Goal: Complete application form

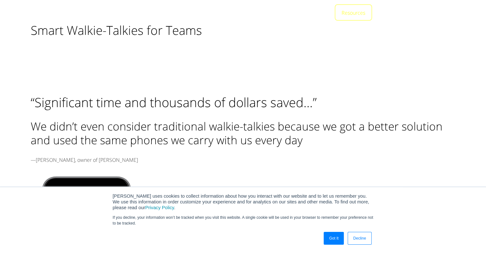
click at [330, 236] on link "Got It" at bounding box center [334, 238] width 20 height 13
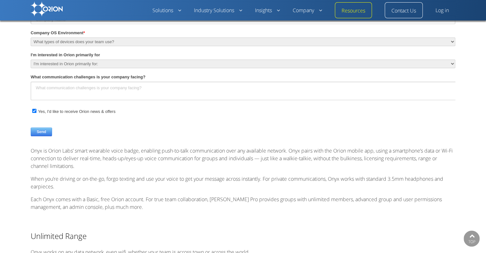
scroll to position [735, 0]
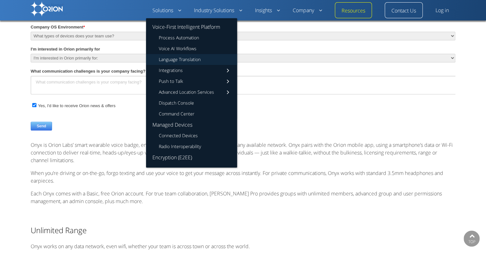
click at [189, 60] on link "Language Translation" at bounding box center [191, 59] width 91 height 11
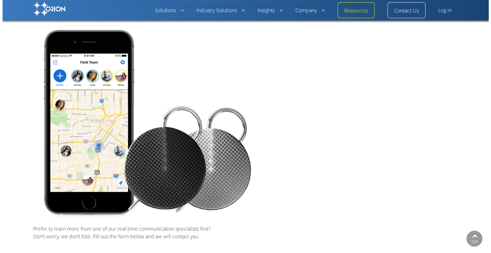
scroll to position [351, 0]
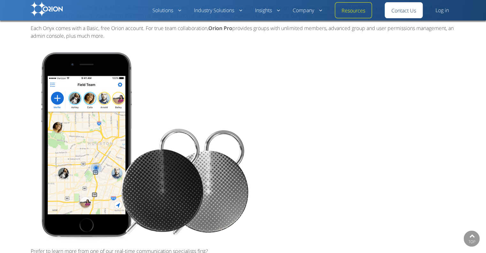
click at [401, 7] on link "Contact Us" at bounding box center [403, 11] width 25 height 8
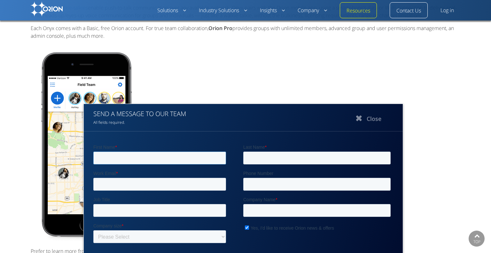
click at [191, 154] on input "First Name *" at bounding box center [159, 157] width 133 height 13
click at [158, 157] on input "First Name *" at bounding box center [159, 157] width 133 height 13
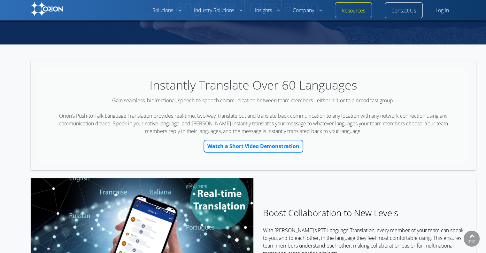
scroll to position [128, 0]
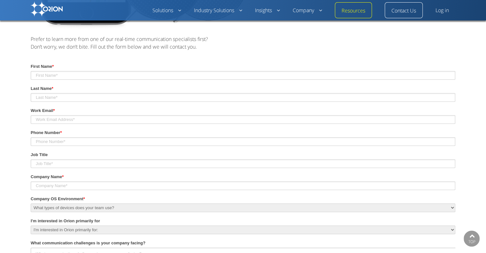
scroll to position [511, 0]
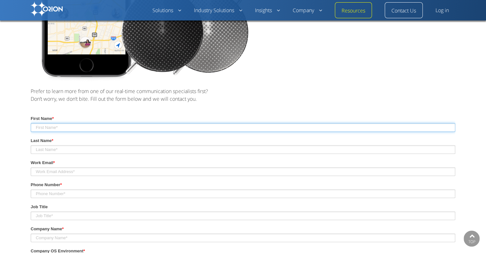
click at [65, 126] on input "First Name *" at bounding box center [243, 127] width 425 height 9
type input "[PERSON_NAME]"
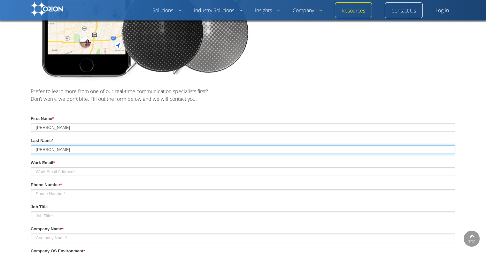
type input "[PERSON_NAME]"
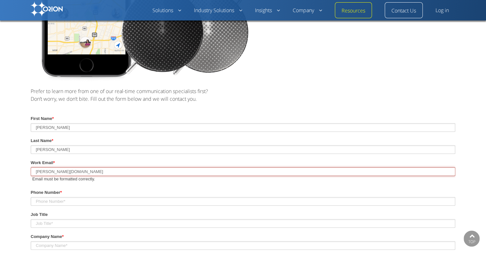
type input "[PERSON_NAME][EMAIL_ADDRESS][PERSON_NAME][DOMAIN_NAME]"
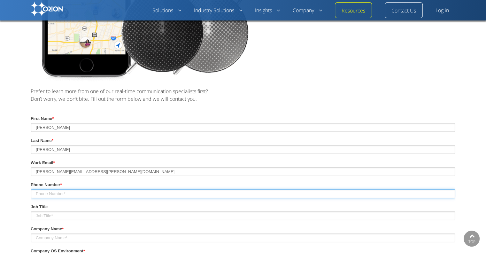
click at [74, 191] on input "Phone Number *" at bounding box center [243, 193] width 425 height 9
type input "(786)294-4702"
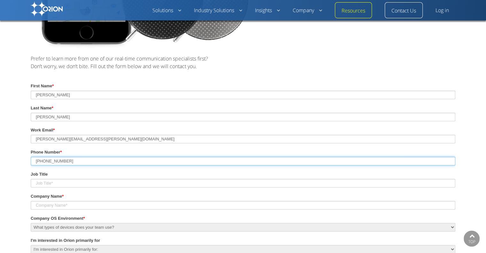
scroll to position [575, 0]
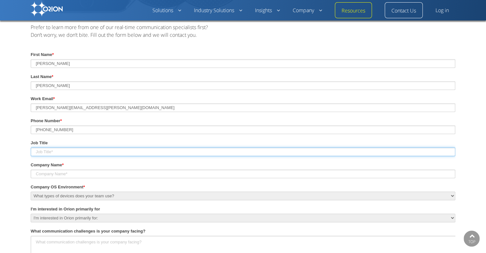
click at [56, 152] on input "Job Title" at bounding box center [243, 151] width 425 height 9
type input "Senior Project Engineer"
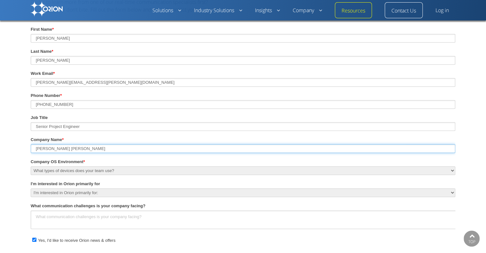
scroll to position [639, 0]
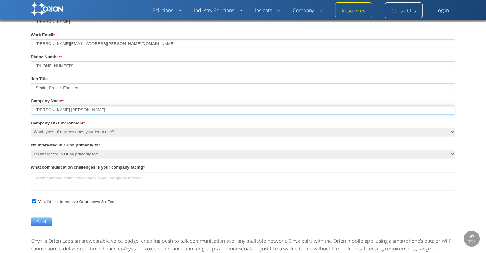
type input "[PERSON_NAME] [PERSON_NAME]"
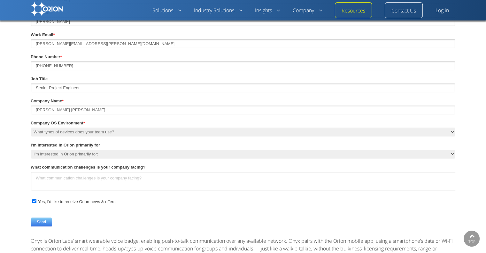
click at [76, 132] on select "What types of devices does your team use? iOS (iPhone or iPod touch) Android iO…" at bounding box center [243, 132] width 425 height 9
click at [31, 136] on select "What types of devices does your team use? iOS (iPhone or iPod touch) Android iO…" at bounding box center [243, 132] width 425 height 9
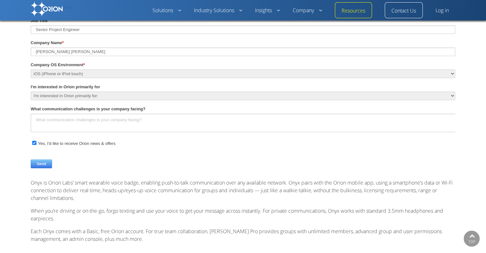
scroll to position [703, 0]
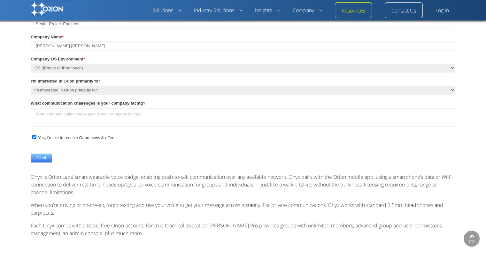
click at [67, 72] on select "What types of devices does your team use? iOS (iPhone or iPod touch) Android iO…" at bounding box center [243, 68] width 425 height 9
click at [31, 73] on select "What types of devices does your team use? iOS (iPhone or iPod touch) Android iO…" at bounding box center [243, 68] width 425 height 9
click at [47, 91] on select "I'm interested in Orion primarily for: work personal use" at bounding box center [243, 90] width 425 height 9
click at [50, 66] on select "What types of devices does your team use? iOS (iPhone or iPod touch) Android iO…" at bounding box center [243, 68] width 425 height 9
click at [31, 73] on select "What types of devices does your team use? iOS (iPhone or iPod touch) Android iO…" at bounding box center [243, 68] width 425 height 9
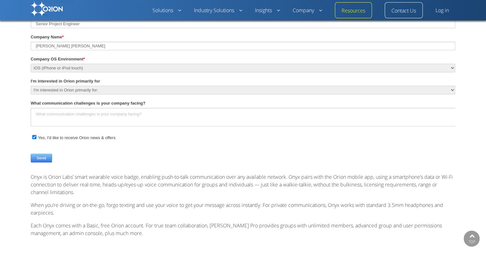
click at [51, 70] on select "What types of devices does your team use? iOS (iPhone or iPod touch) Android iO…" at bounding box center [243, 68] width 425 height 9
select select "iOS and Android"
click at [31, 73] on select "What types of devices does your team use? iOS (iPhone or iPod touch) Android iO…" at bounding box center [243, 68] width 425 height 9
click at [50, 91] on select "I'm interested in Orion primarily for: work personal use" at bounding box center [243, 90] width 425 height 9
select select "work"
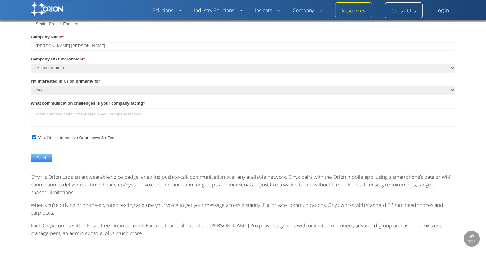
click at [31, 95] on select "I'm interested in Orion primarily for: work personal use" at bounding box center [243, 90] width 425 height 9
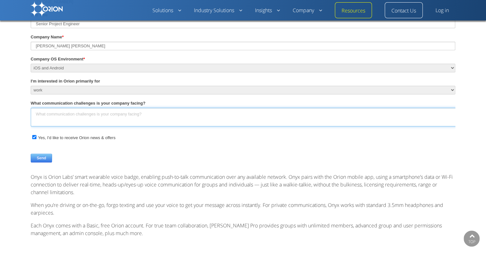
click at [45, 114] on textarea "What communication challenges is your company facing?" at bounding box center [248, 117] width 435 height 19
type textarea "Translation - English to Mandarin and Mandarin to English."
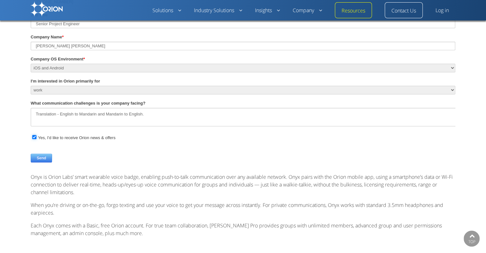
click at [34, 138] on input "Yes, I'd like to receive Orion news & offers" at bounding box center [34, 137] width 4 height 4
checkbox input "false"
click at [41, 156] on input "Send" at bounding box center [41, 158] width 21 height 9
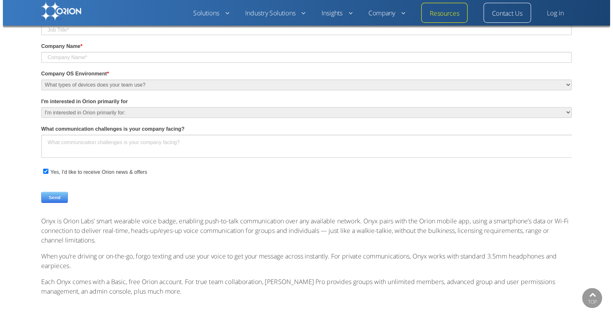
scroll to position [0, 0]
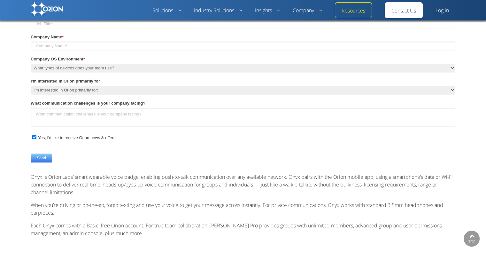
click at [413, 9] on link "Contact Us" at bounding box center [403, 11] width 25 height 8
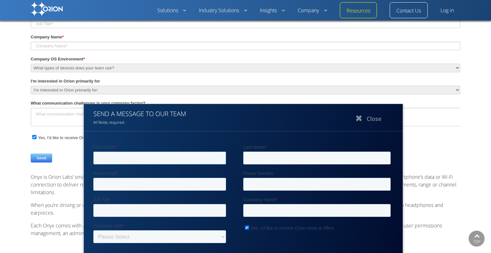
click at [158, 158] on input "First Name *" at bounding box center [159, 157] width 133 height 13
type input "[PERSON_NAME]"
type input "[PERSON_NAME][EMAIL_ADDRESS][PERSON_NAME][DOMAIN_NAME]"
type input "7862944702"
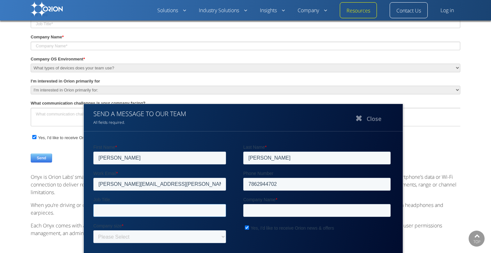
click at [154, 210] on input "Job Title" at bounding box center [159, 210] width 133 height 13
type input "Senior Project Engineer"
click at [307, 204] on input "Company Name *" at bounding box center [316, 210] width 147 height 13
type input "[PERSON_NAME] [PERSON_NAME]"
click at [245, 229] on input "Yes, I'd like to receive Orion news & offers" at bounding box center [246, 227] width 4 height 4
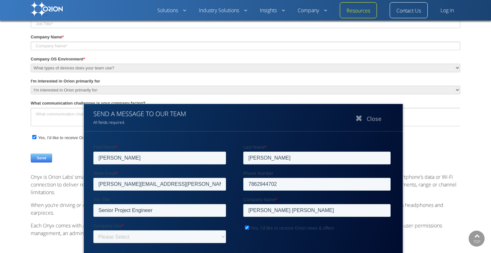
checkbox input "false"
click at [159, 235] on select "Please Select 1-500 employees 500-4,999 employees 5,000 employees or more" at bounding box center [159, 236] width 133 height 13
select select "SMB (<500 employees)"
click at [93, 230] on select "Please Select 1-500 employees 500-4,999 employees 5,000 employees or more" at bounding box center [159, 236] width 133 height 13
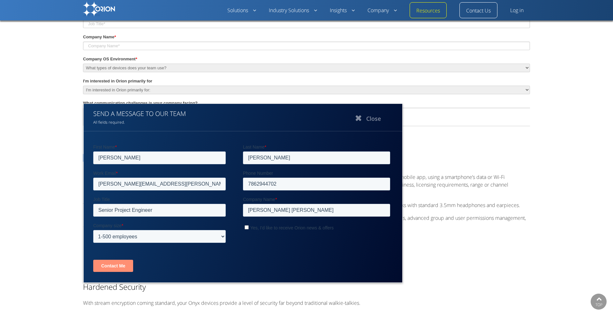
click at [125, 252] on input "Contact Me" at bounding box center [113, 266] width 40 height 12
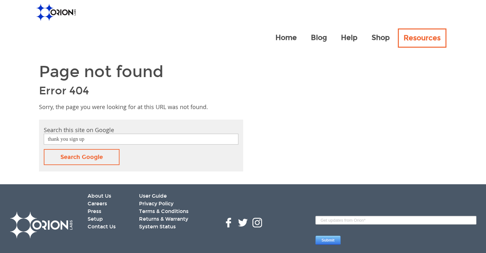
click at [53, 16] on img at bounding box center [55, 12] width 39 height 17
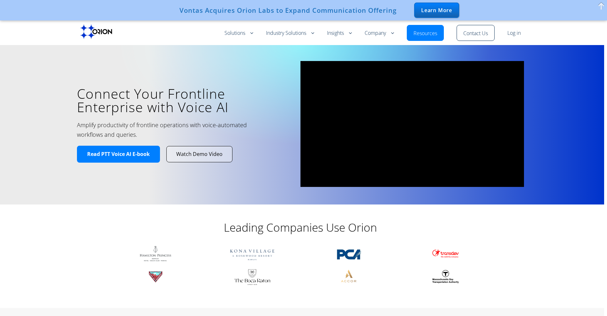
click at [426, 32] on link "Resources" at bounding box center [426, 34] width 24 height 8
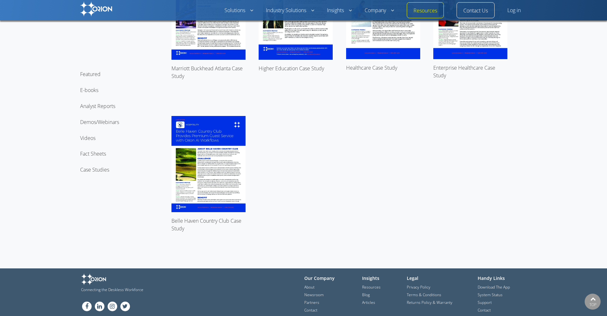
scroll to position [3082, 0]
